Goal: Transaction & Acquisition: Purchase product/service

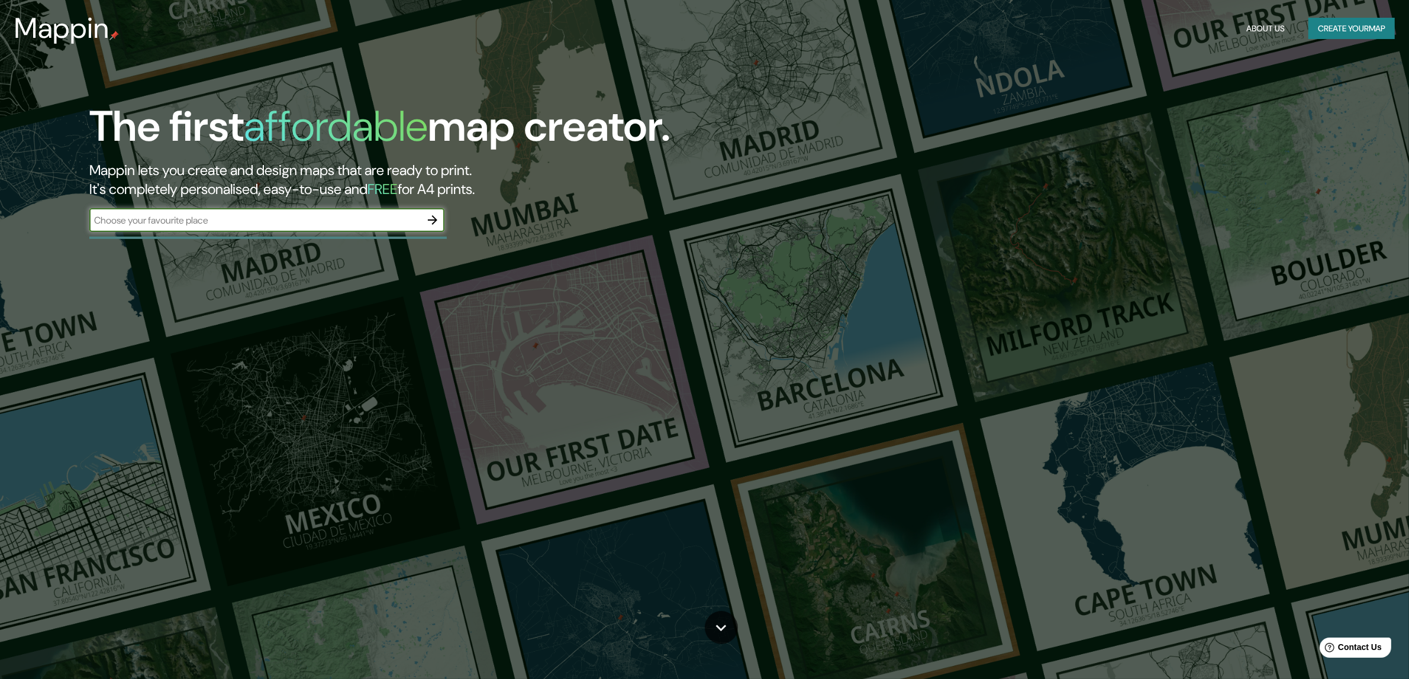
click at [253, 227] on input "text" at bounding box center [254, 221] width 331 height 14
type input "[PERSON_NAME]"
click at [431, 220] on icon "button" at bounding box center [432, 219] width 9 height 9
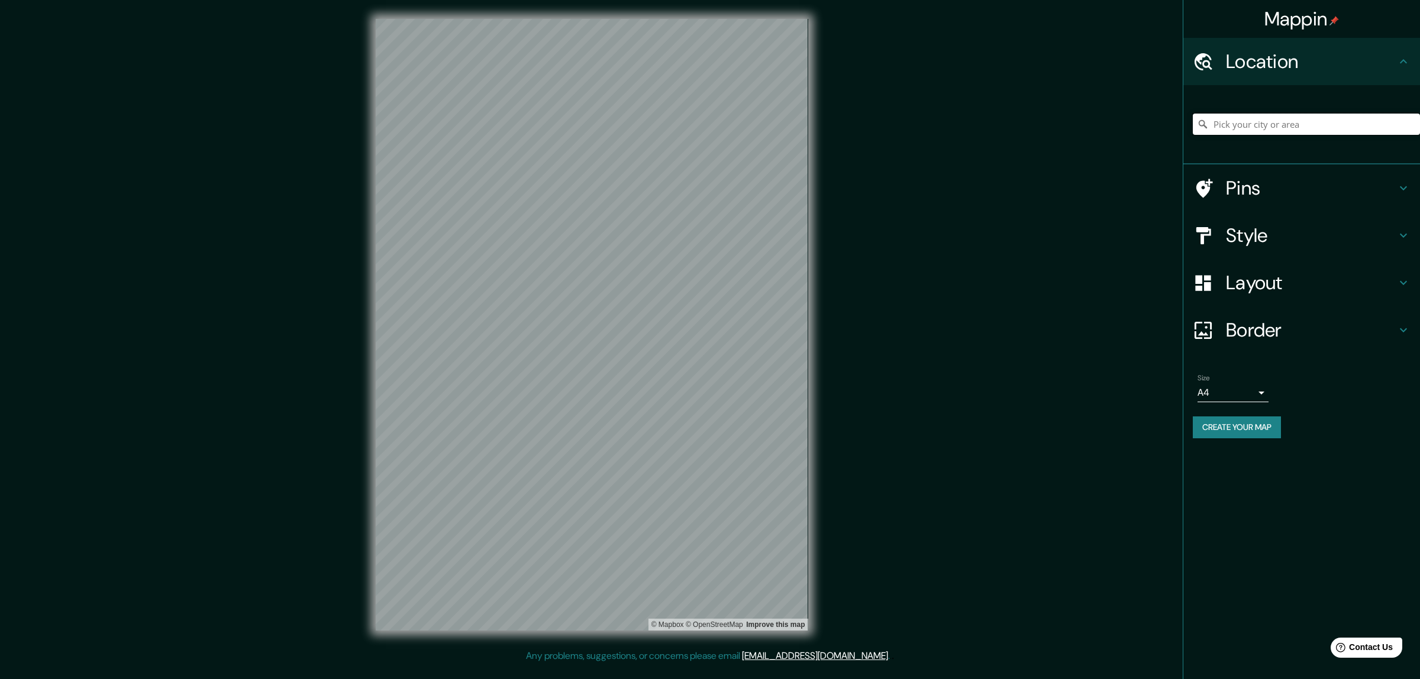
click at [1279, 120] on input "Pick your city or area" at bounding box center [1306, 124] width 227 height 21
click at [1310, 122] on input "Pick your city or area" at bounding box center [1306, 124] width 227 height 21
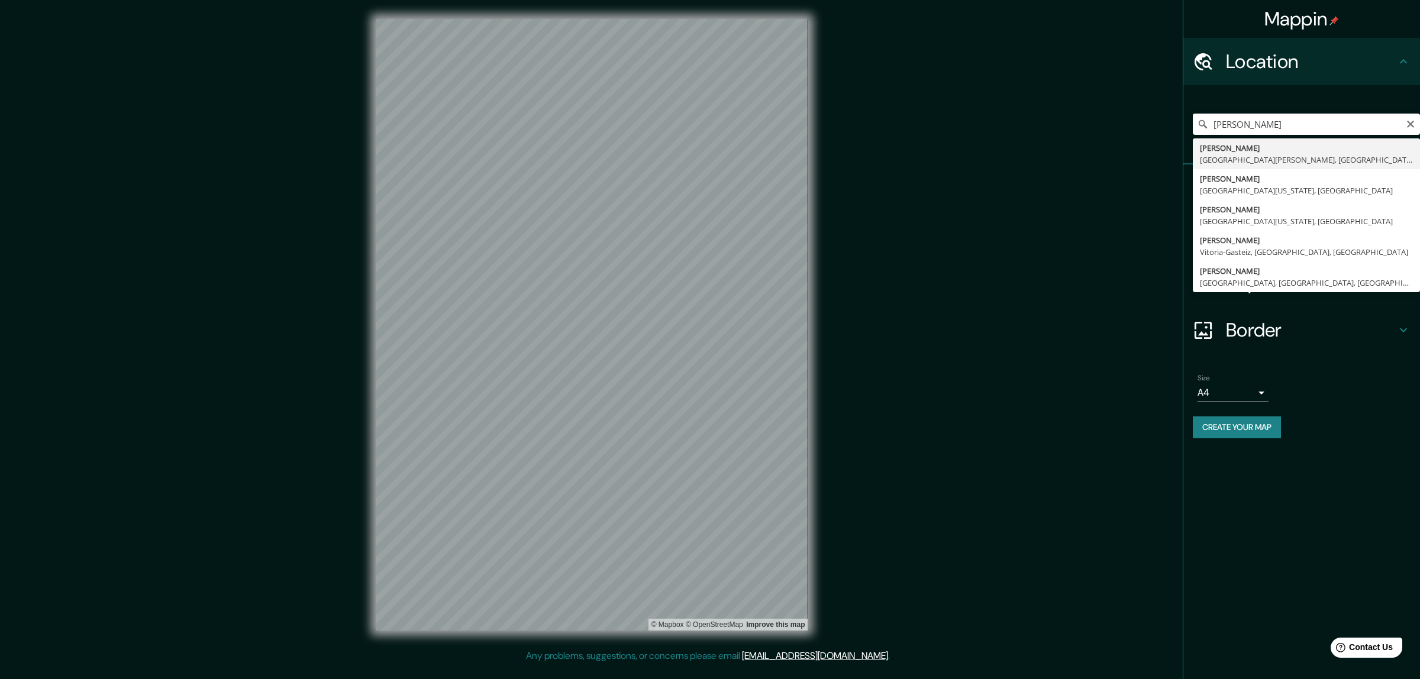
type input "[GEOGRAPHIC_DATA], [GEOGRAPHIC_DATA][PERSON_NAME], [GEOGRAPHIC_DATA]"
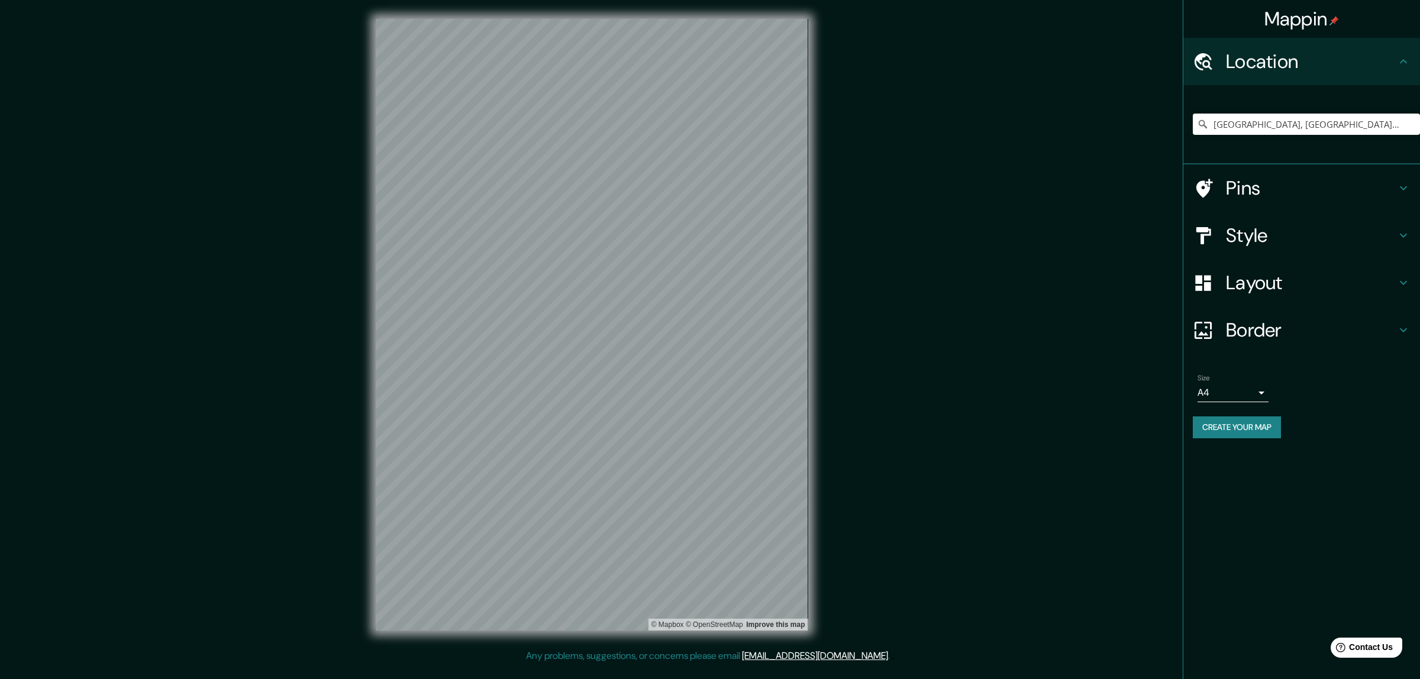
click at [1259, 182] on h4 "Pins" at bounding box center [1311, 188] width 170 height 24
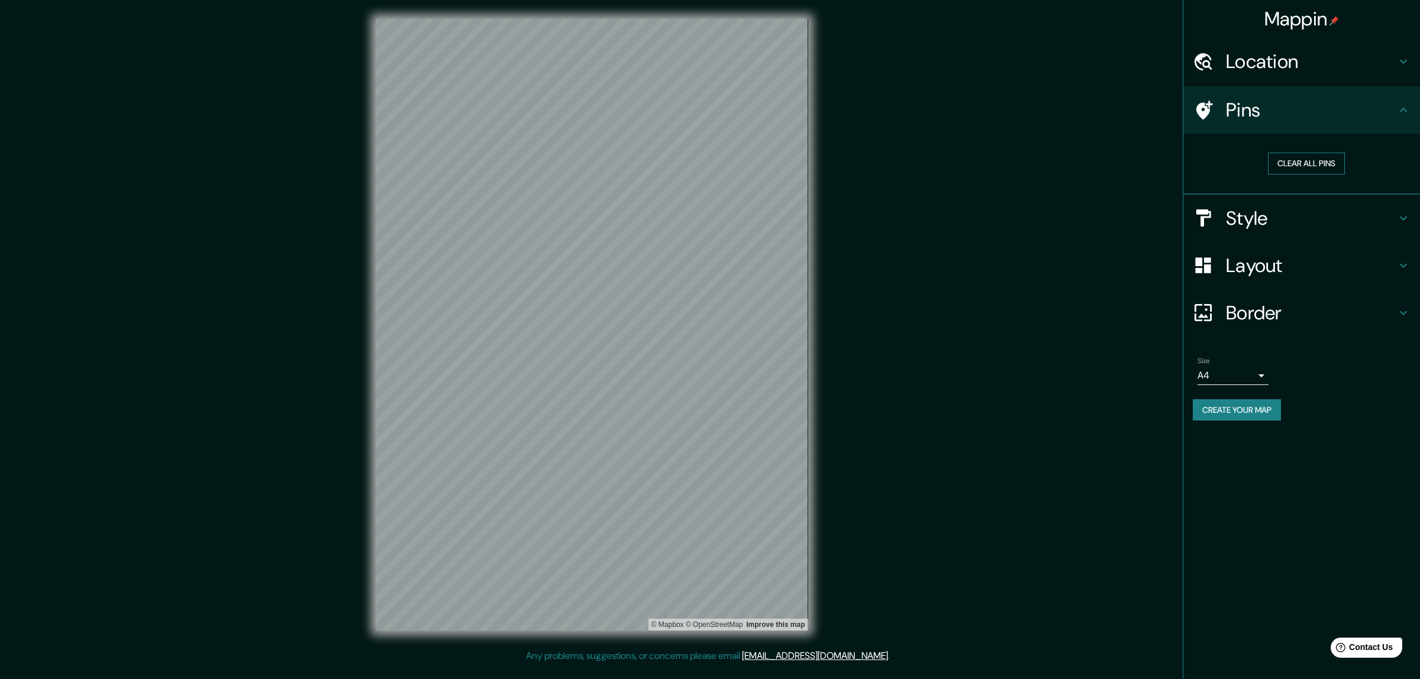
click at [1270, 167] on button "Clear all pins" at bounding box center [1306, 164] width 77 height 22
click at [1250, 226] on h4 "Style" at bounding box center [1311, 219] width 170 height 24
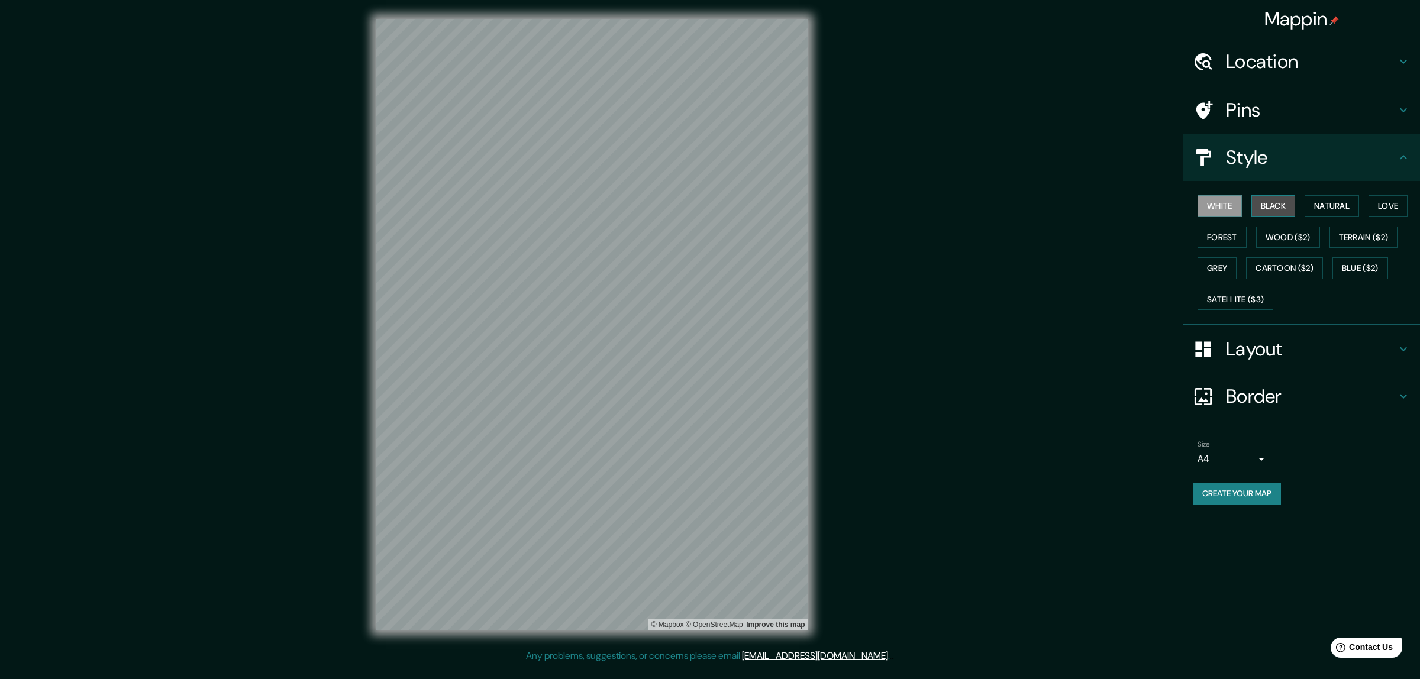
click at [1265, 202] on button "Black" at bounding box center [1274, 206] width 44 height 22
click at [1332, 202] on button "Natural" at bounding box center [1332, 206] width 54 height 22
click at [1395, 200] on button "Love" at bounding box center [1388, 206] width 39 height 22
click at [1220, 235] on button "Forest" at bounding box center [1222, 238] width 49 height 22
click at [1268, 233] on button "Wood ($2)" at bounding box center [1288, 238] width 64 height 22
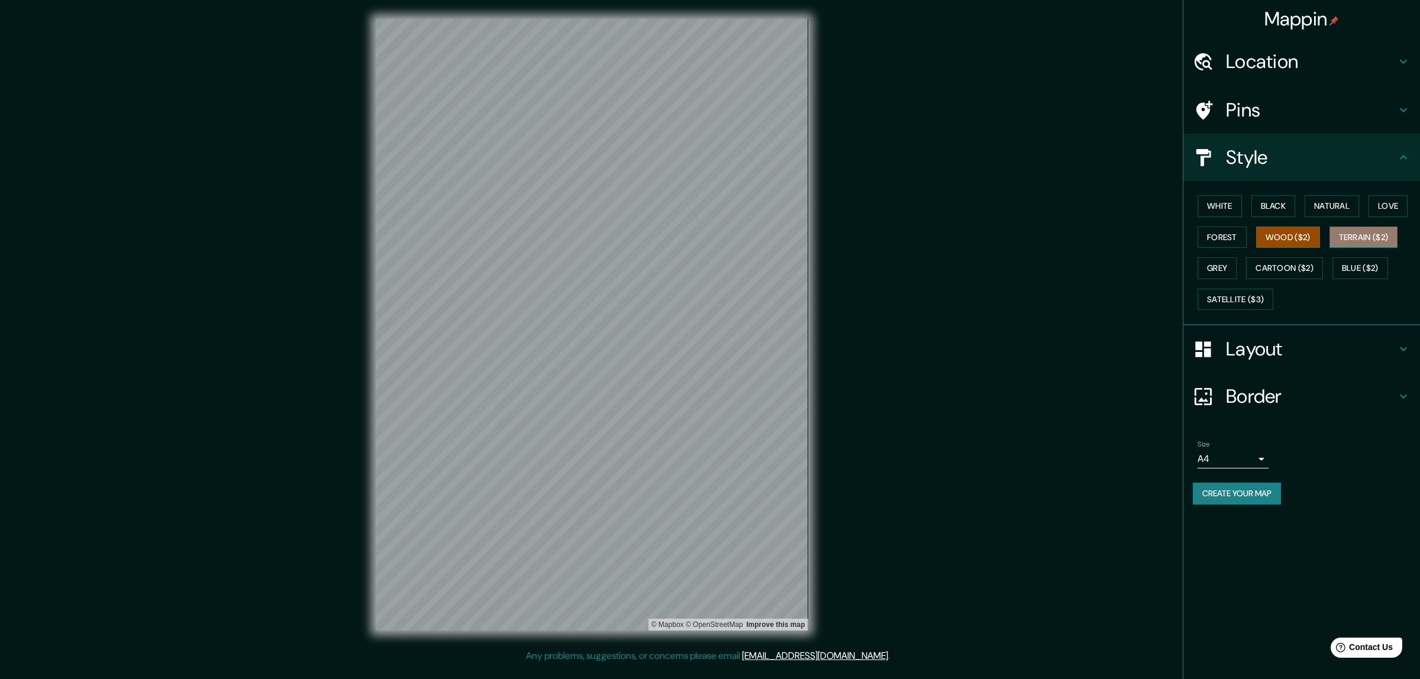
click at [1373, 235] on button "Terrain ($2)" at bounding box center [1364, 238] width 69 height 22
click at [1351, 261] on button "Blue ($2)" at bounding box center [1361, 268] width 56 height 22
click at [1268, 460] on body "Mappin Location [GEOGRAPHIC_DATA], [GEOGRAPHIC_DATA][PERSON_NAME], [GEOGRAPHIC_…" at bounding box center [710, 339] width 1420 height 679
click at [1236, 504] on li "A3" at bounding box center [1233, 504] width 71 height 21
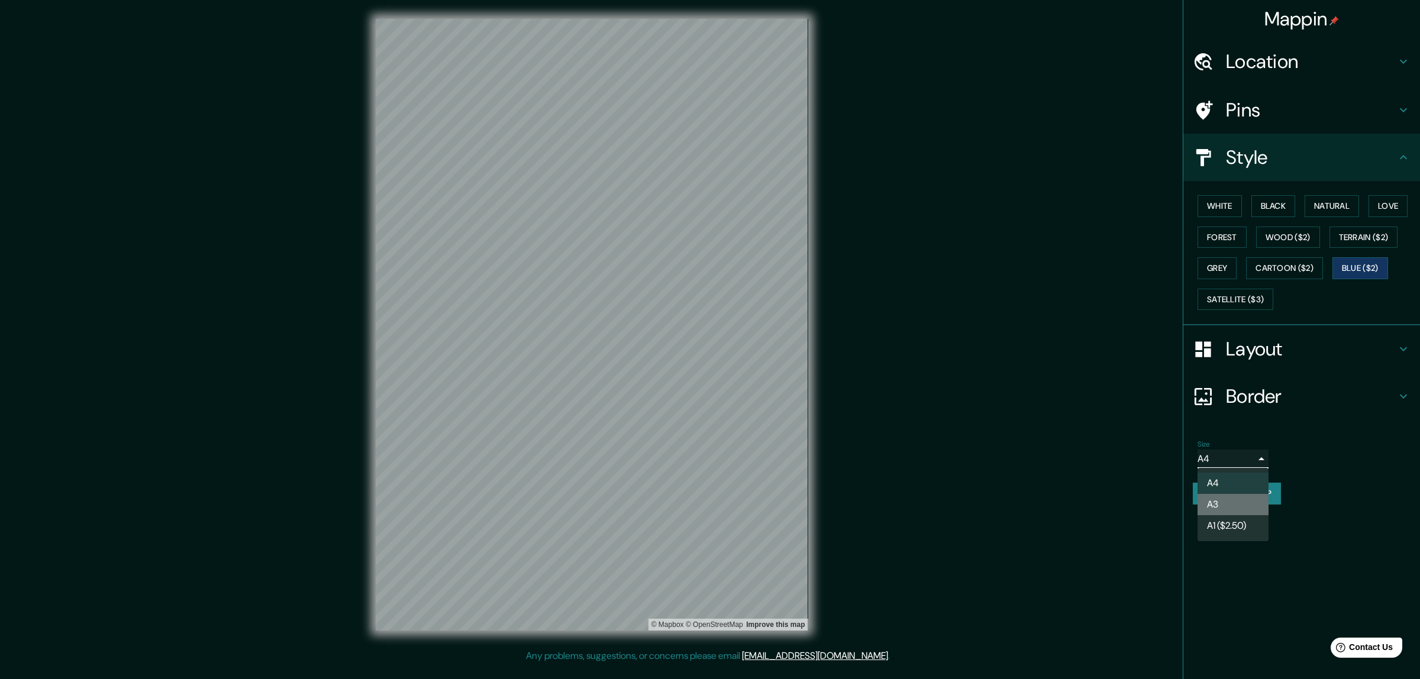
type input "a4"
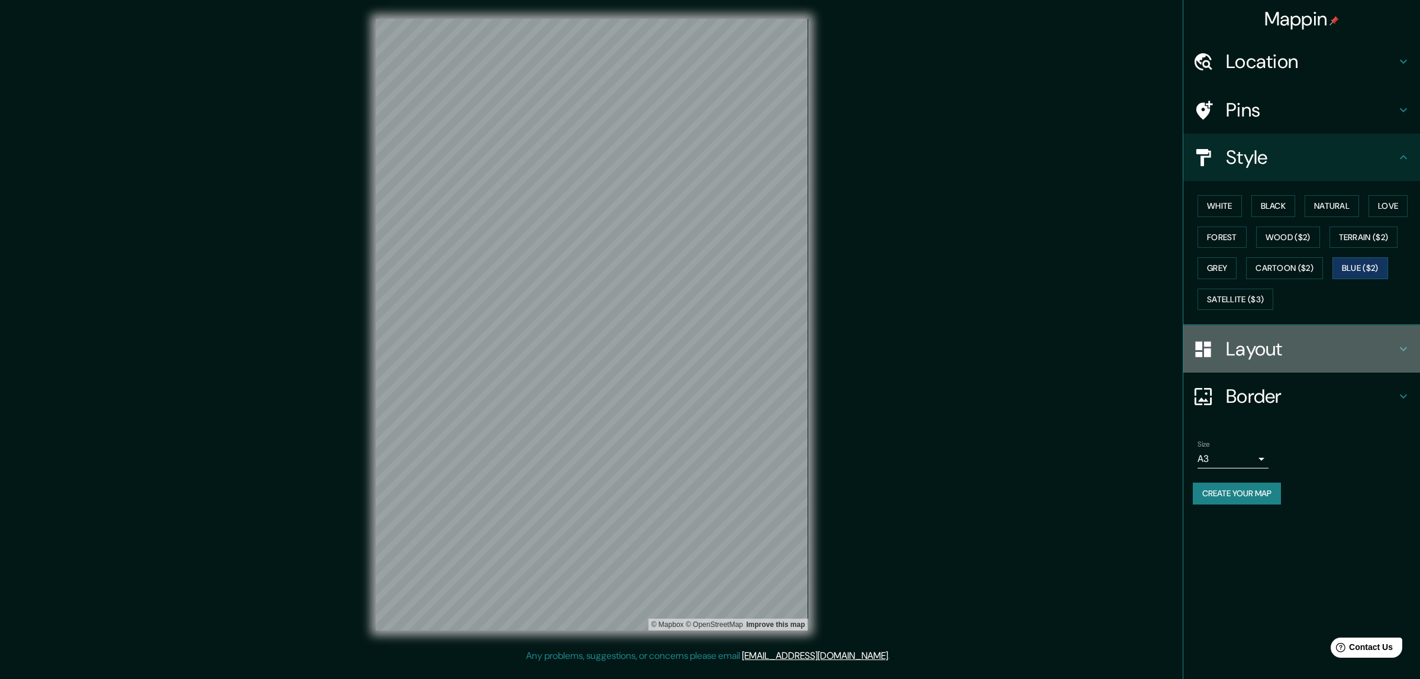
click at [1283, 338] on h4 "Layout" at bounding box center [1311, 349] width 170 height 24
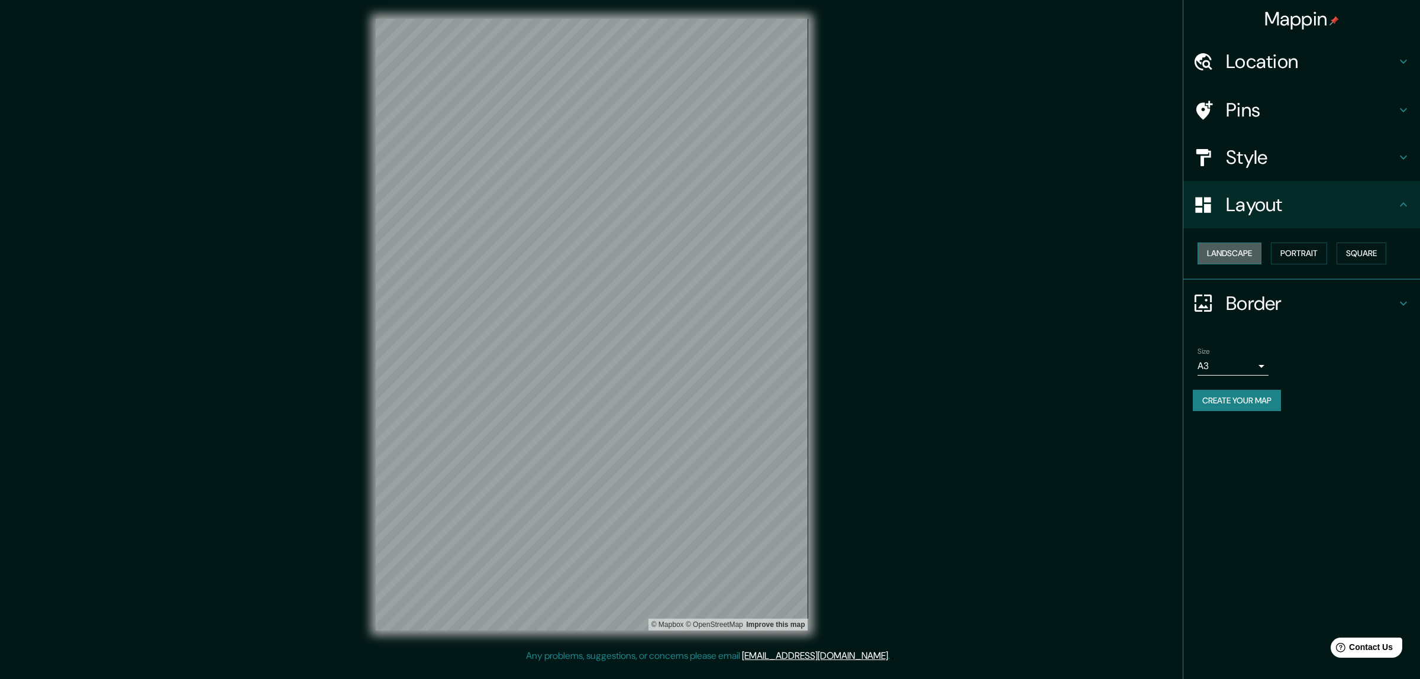
click at [1209, 249] on button "Landscape" at bounding box center [1230, 254] width 64 height 22
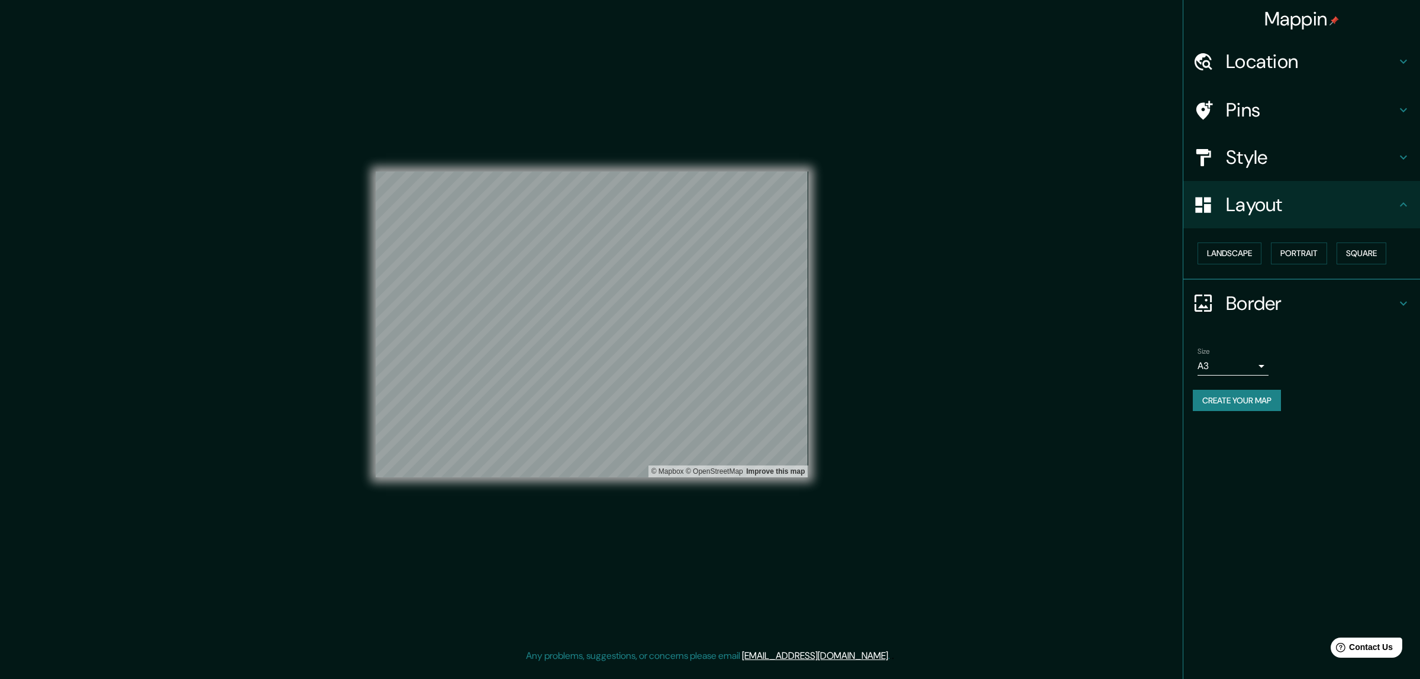
click at [1194, 143] on div "Style" at bounding box center [1301, 157] width 237 height 47
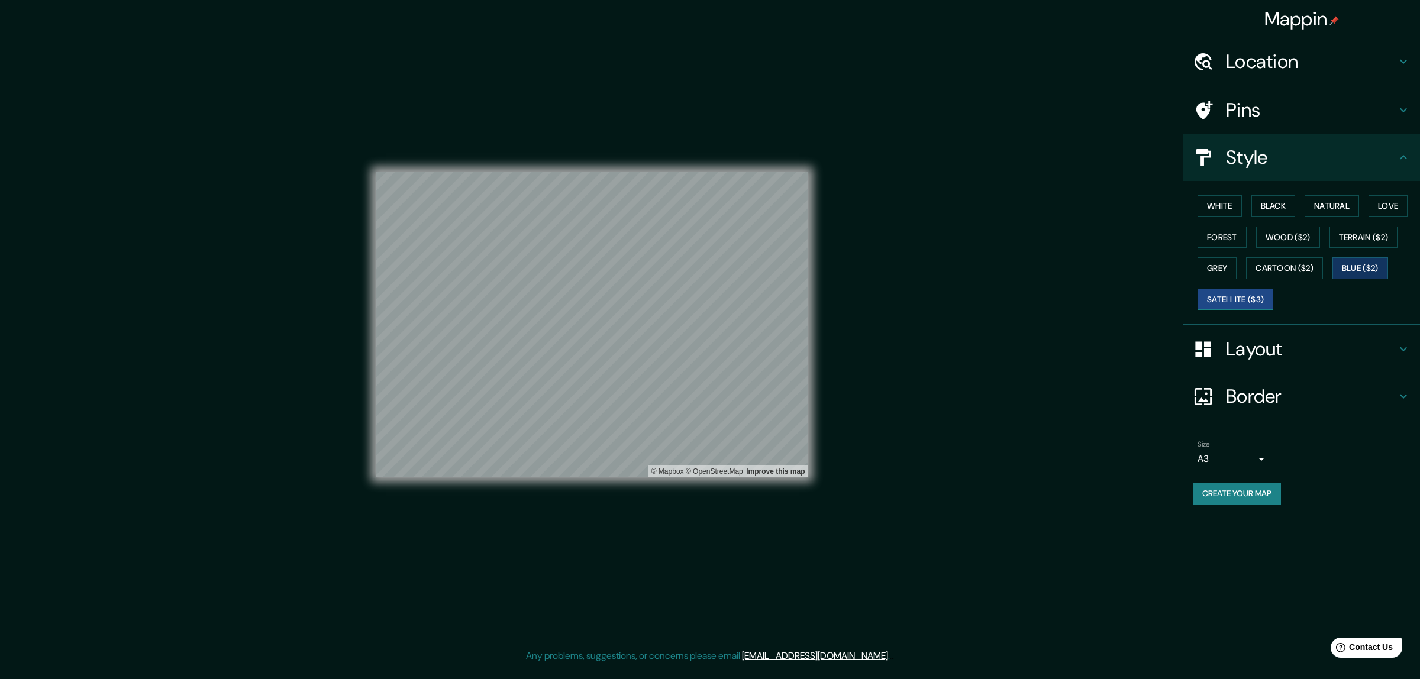
click at [1223, 293] on button "Satellite ($3)" at bounding box center [1236, 300] width 76 height 22
click at [1298, 270] on button "Cartoon ($2)" at bounding box center [1284, 268] width 77 height 22
click at [1202, 264] on button "Grey" at bounding box center [1217, 268] width 39 height 22
click at [1382, 236] on button "Terrain ($2)" at bounding box center [1364, 238] width 69 height 22
click at [1211, 238] on button "Forest" at bounding box center [1222, 238] width 49 height 22
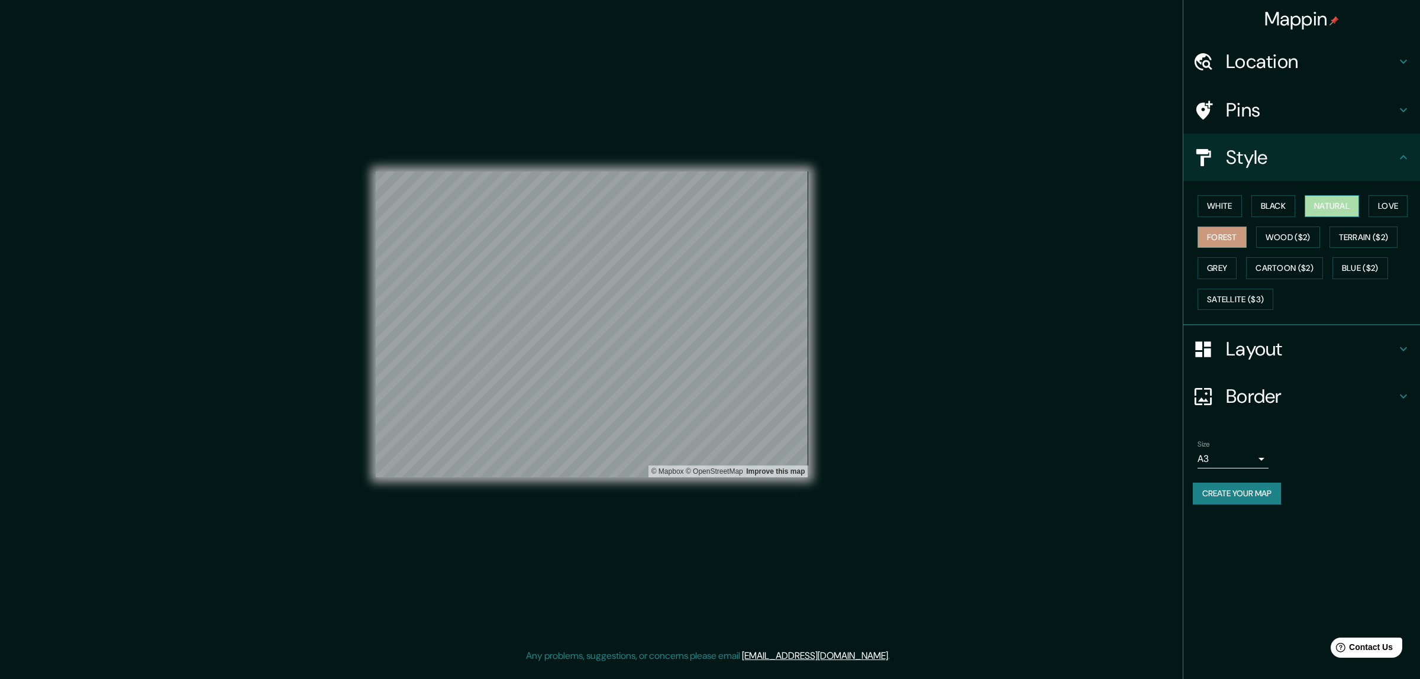
click at [1349, 205] on button "Natural" at bounding box center [1332, 206] width 54 height 22
click at [1270, 50] on h4 "Location" at bounding box center [1311, 62] width 170 height 24
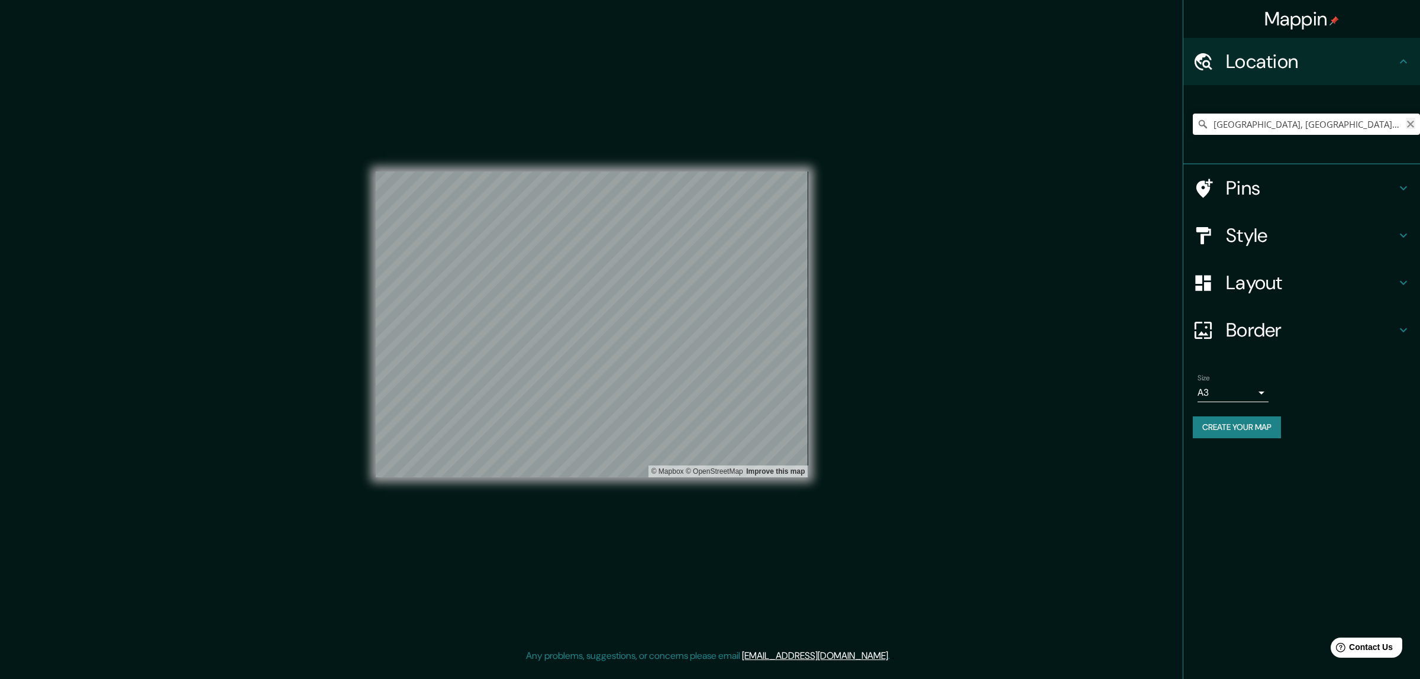
click at [1408, 125] on icon "Clear" at bounding box center [1410, 124] width 7 height 7
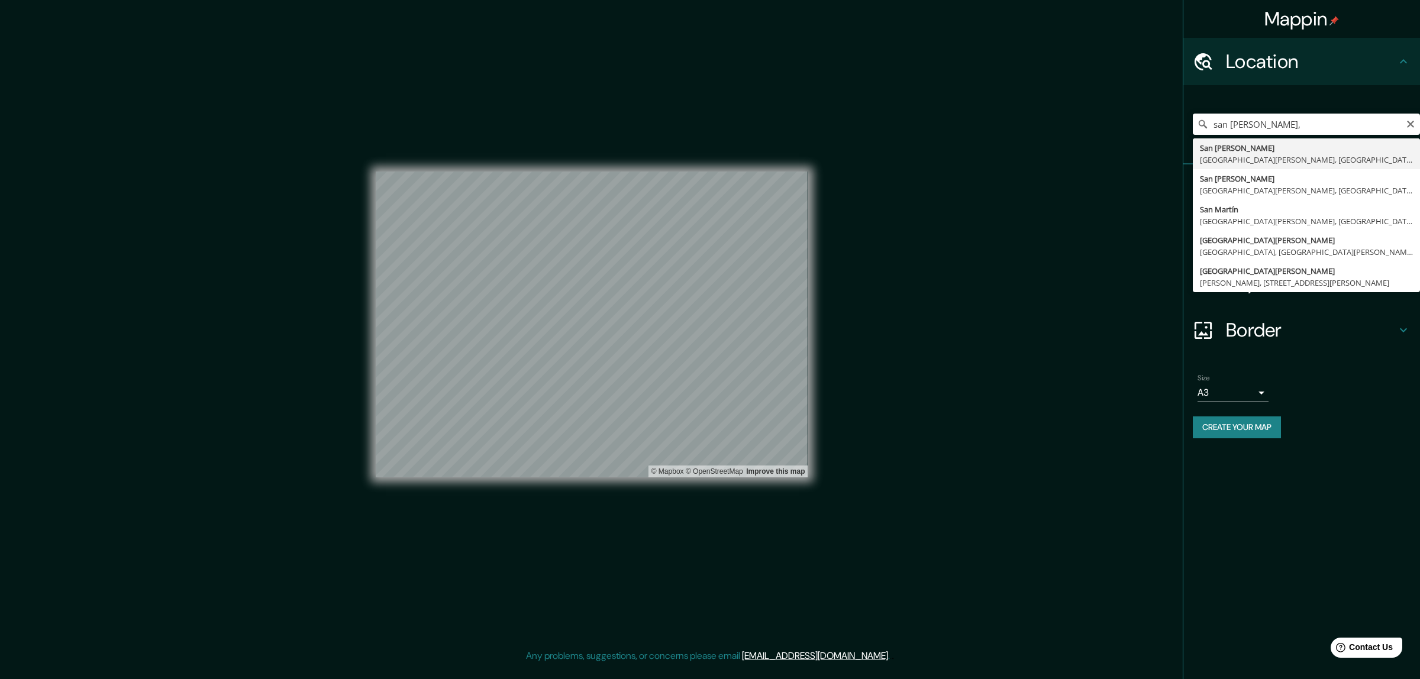
type input "[GEOGRAPHIC_DATA][PERSON_NAME], [GEOGRAPHIC_DATA][PERSON_NAME], [GEOGRAPHIC_DAT…"
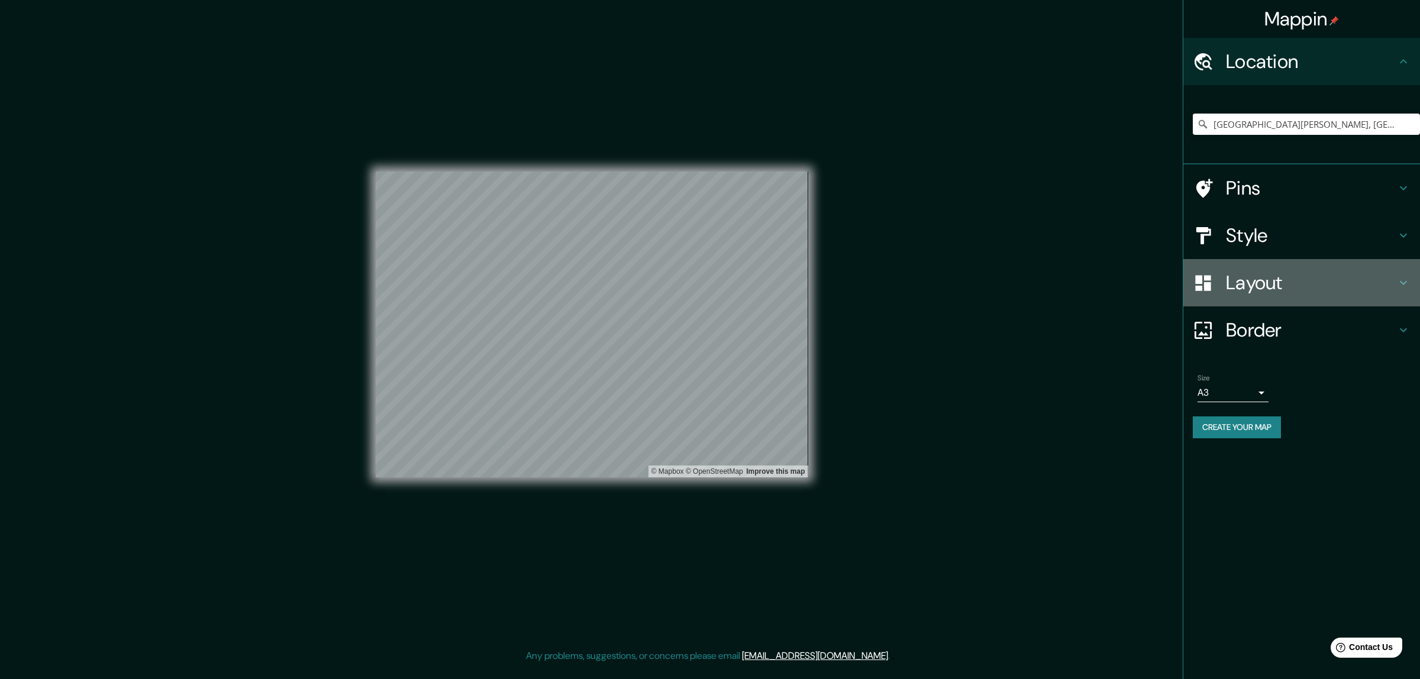
click at [1238, 290] on h4 "Layout" at bounding box center [1311, 283] width 170 height 24
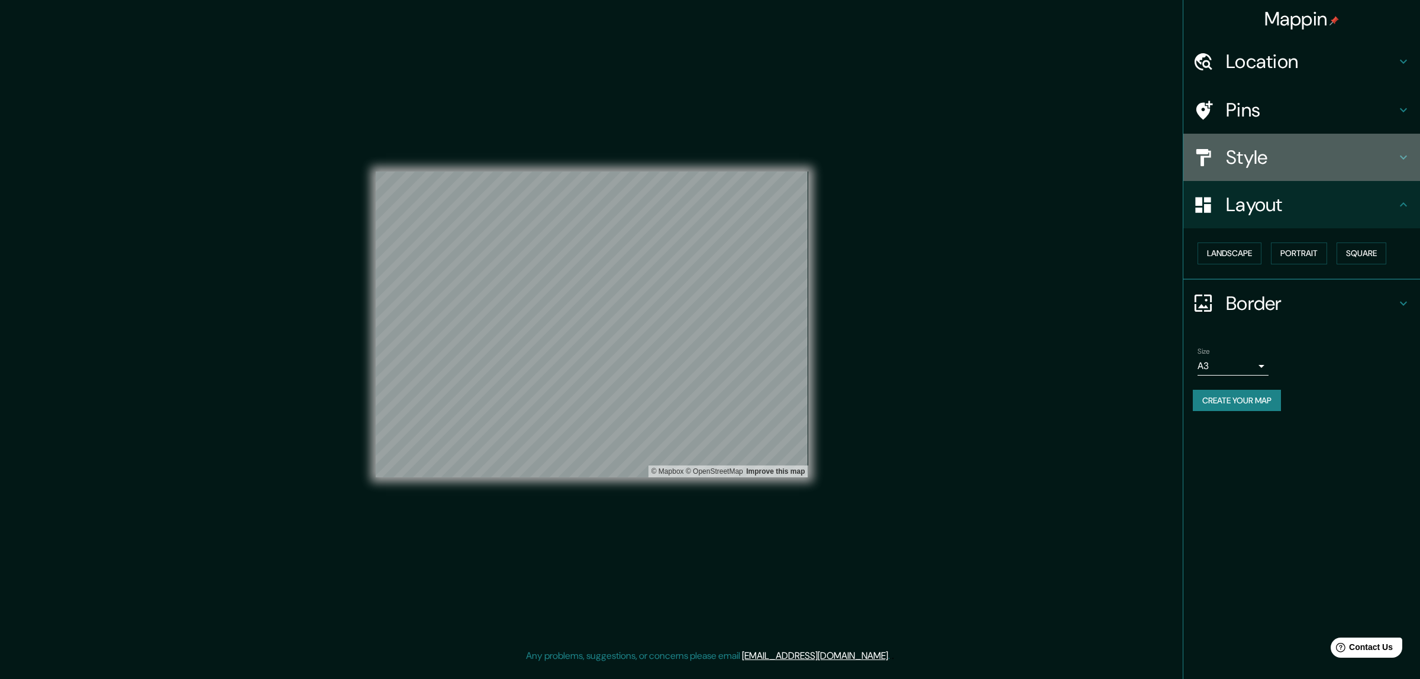
click at [1249, 160] on h4 "Style" at bounding box center [1311, 158] width 170 height 24
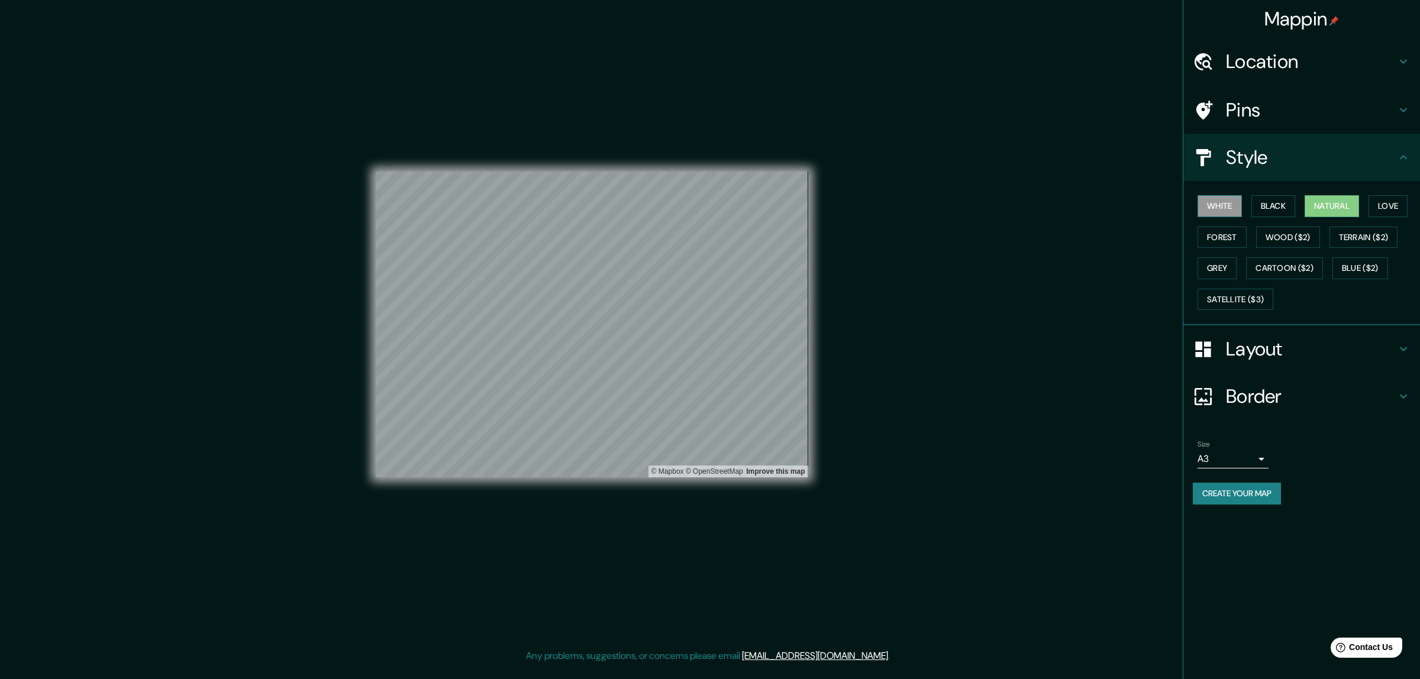
click at [1235, 205] on button "White" at bounding box center [1220, 206] width 44 height 22
click at [1271, 203] on button "Black" at bounding box center [1274, 206] width 44 height 22
click at [1234, 237] on button "Forest" at bounding box center [1222, 238] width 49 height 22
click at [1294, 238] on button "Wood ($2)" at bounding box center [1288, 238] width 64 height 22
click at [1265, 263] on button "Cartoon ($2)" at bounding box center [1284, 268] width 77 height 22
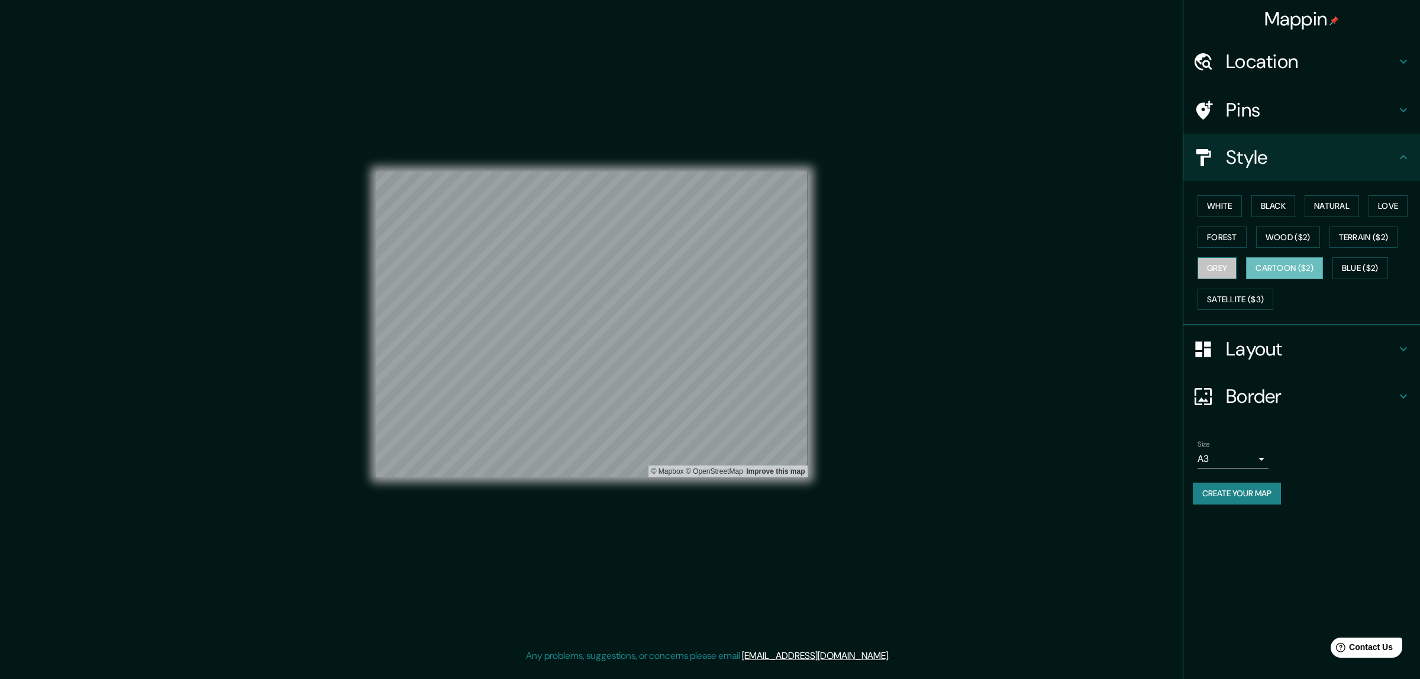
click at [1226, 270] on button "Grey" at bounding box center [1217, 268] width 39 height 22
drag, startPoint x: 1246, startPoint y: 299, endPoint x: 1249, endPoint y: 294, distance: 6.4
click at [1246, 299] on button "Satellite ($3)" at bounding box center [1236, 300] width 76 height 22
click at [1288, 238] on button "Wood ($2)" at bounding box center [1288, 238] width 64 height 22
click at [1408, 193] on div "White Black Natural Love Forest Wood ($2) Terrain ($2) Grey Cartoon ($2) Blue (…" at bounding box center [1306, 253] width 227 height 124
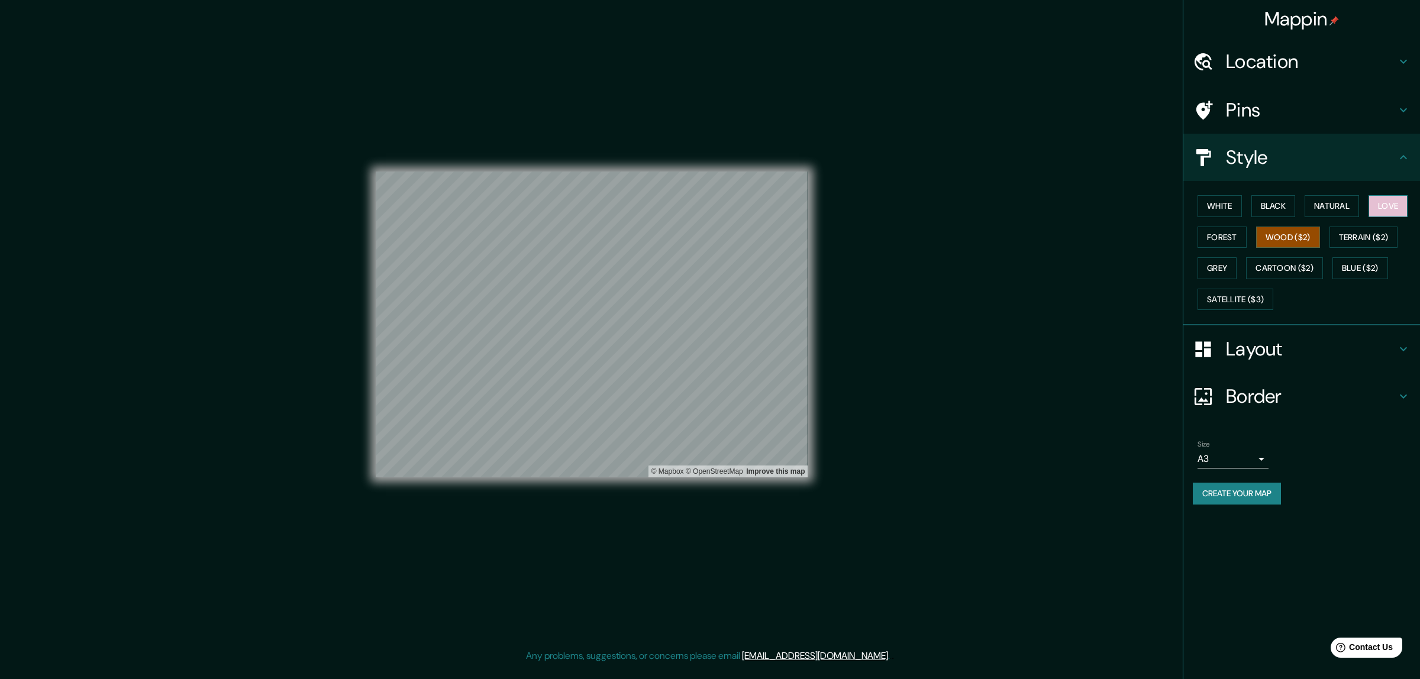
click at [1388, 199] on button "Love" at bounding box center [1388, 206] width 39 height 22
click at [1216, 238] on button "Forest" at bounding box center [1222, 238] width 49 height 22
click at [1381, 205] on button "Love" at bounding box center [1388, 206] width 39 height 22
click at [1318, 208] on button "Natural" at bounding box center [1332, 206] width 54 height 22
click at [1280, 210] on button "Black" at bounding box center [1274, 206] width 44 height 22
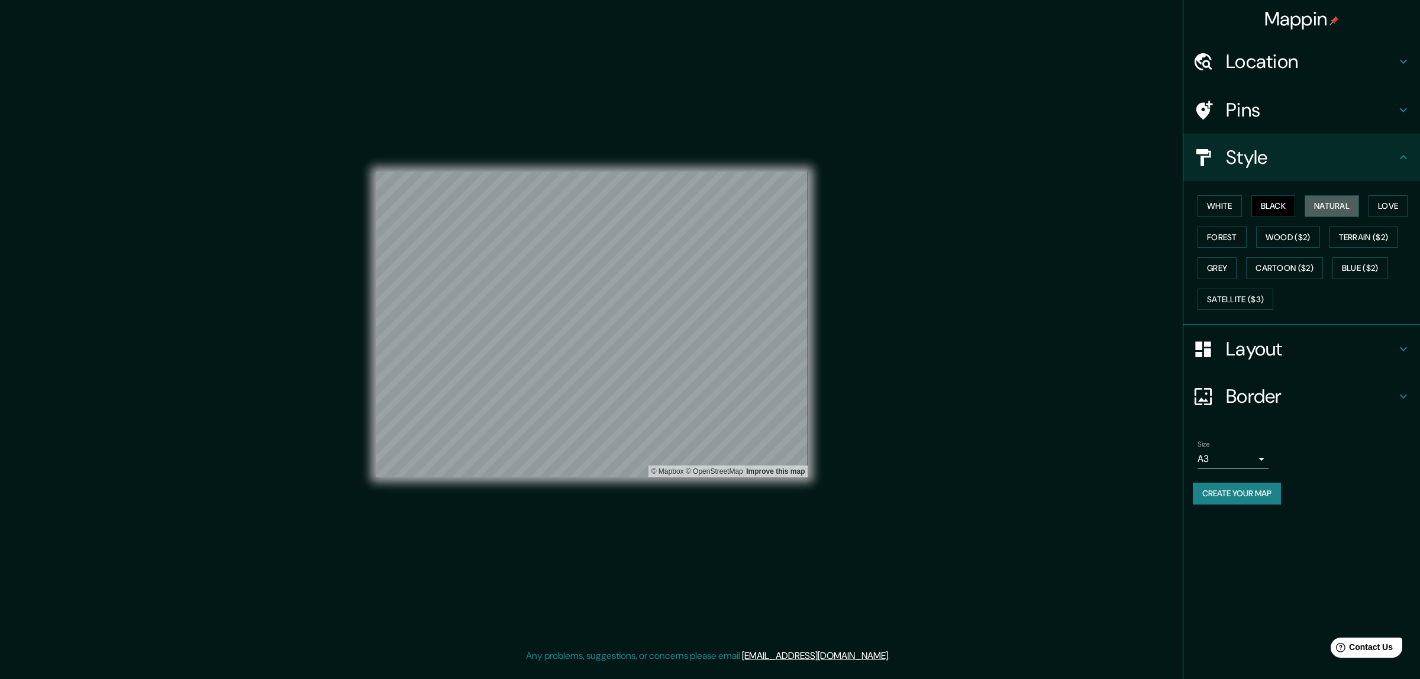
drag, startPoint x: 1309, startPoint y: 202, endPoint x: 1303, endPoint y: 208, distance: 8.0
click at [1310, 202] on button "Natural" at bounding box center [1332, 206] width 54 height 22
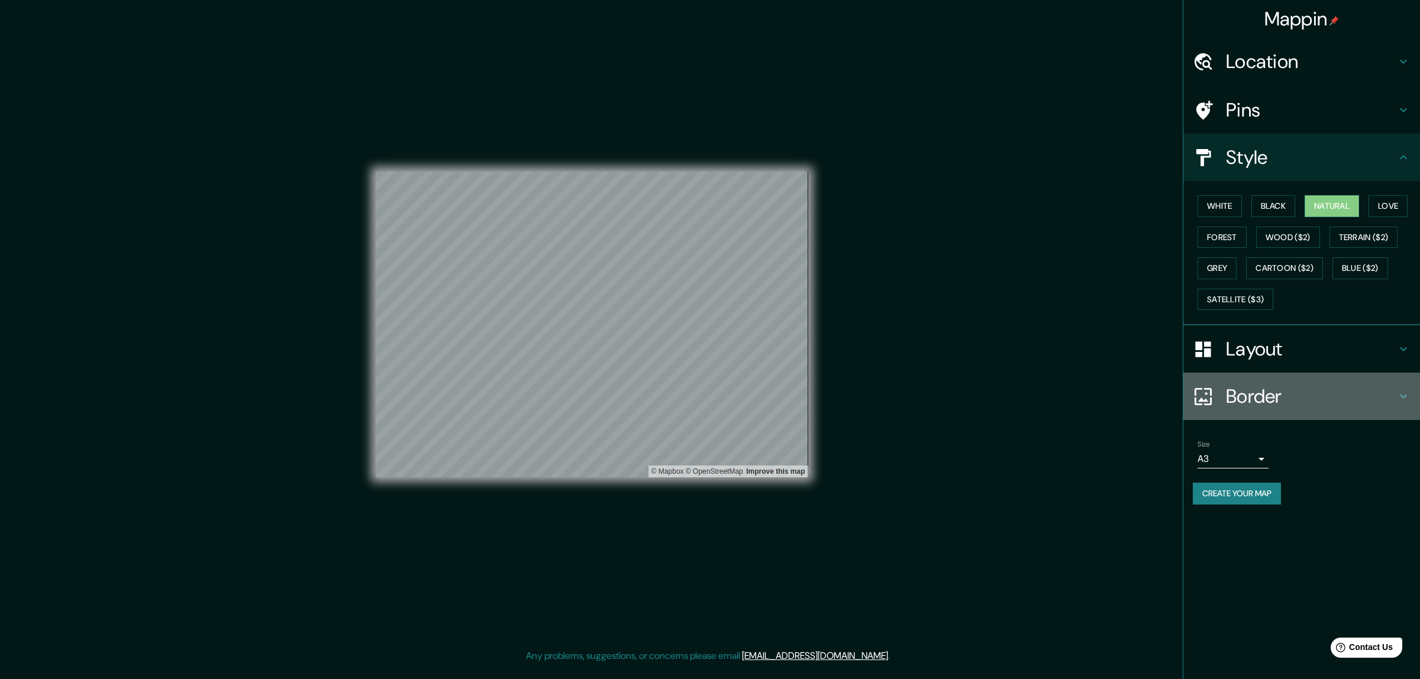
click at [1232, 398] on h4 "Border" at bounding box center [1311, 397] width 170 height 24
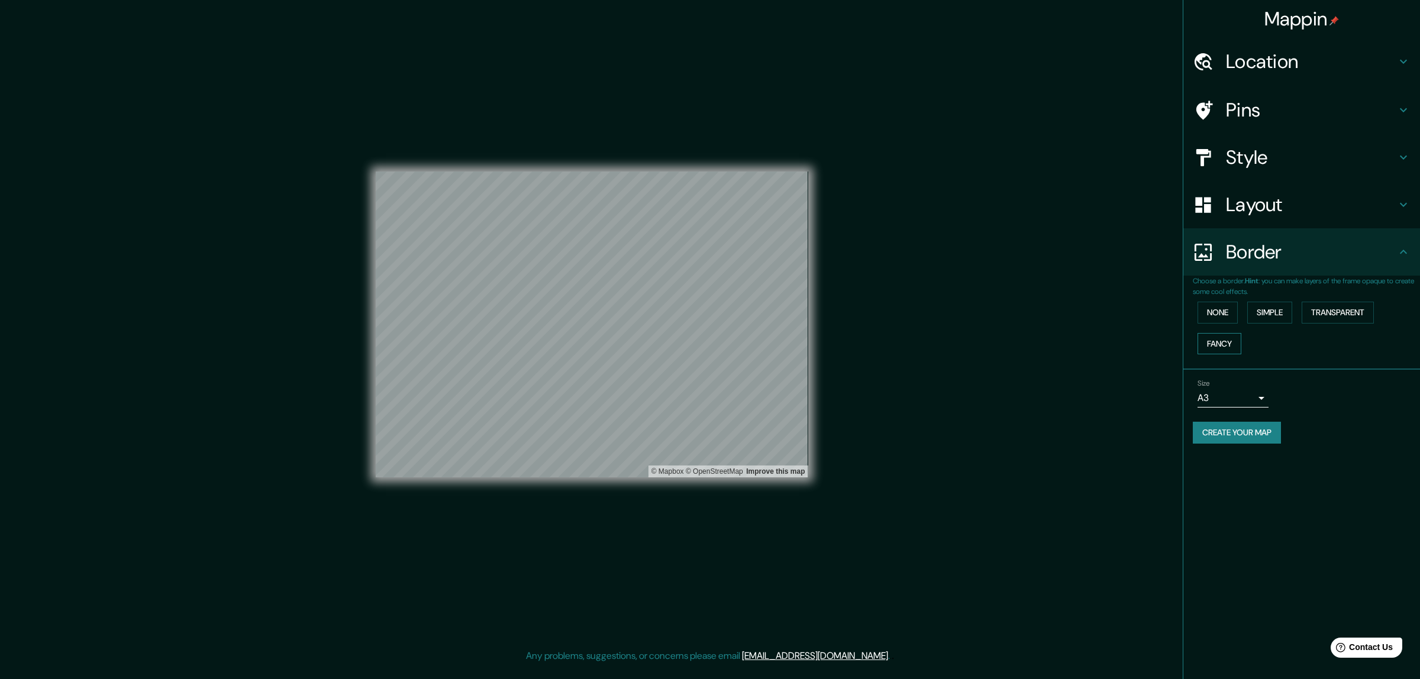
click at [1226, 341] on button "Fancy" at bounding box center [1220, 344] width 44 height 22
